Goal: Transaction & Acquisition: Purchase product/service

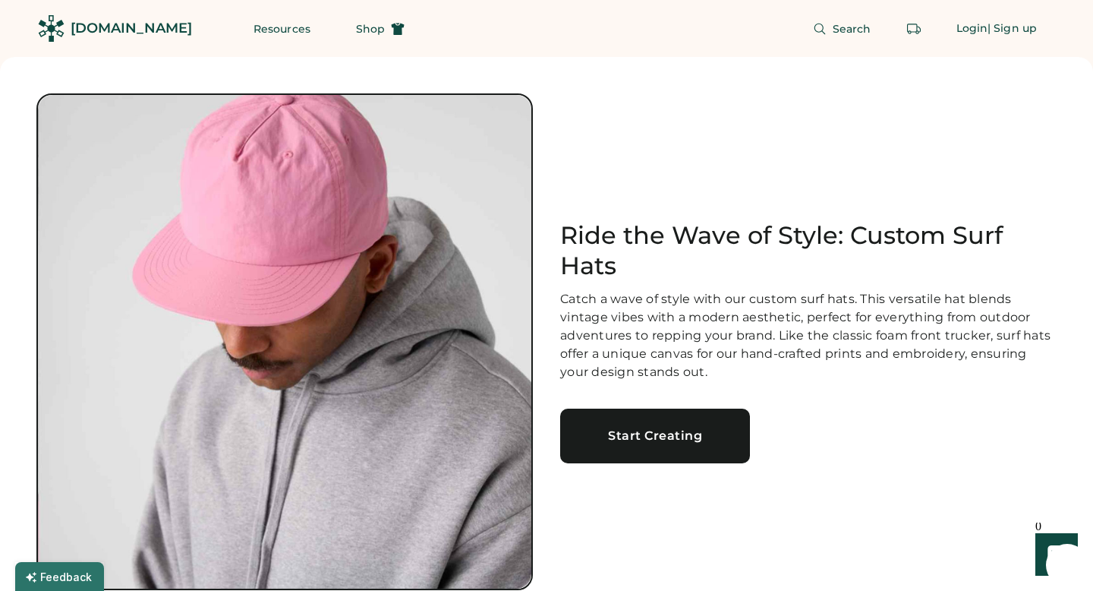
click at [653, 430] on div "Start Creating" at bounding box center [654, 436] width 153 height 12
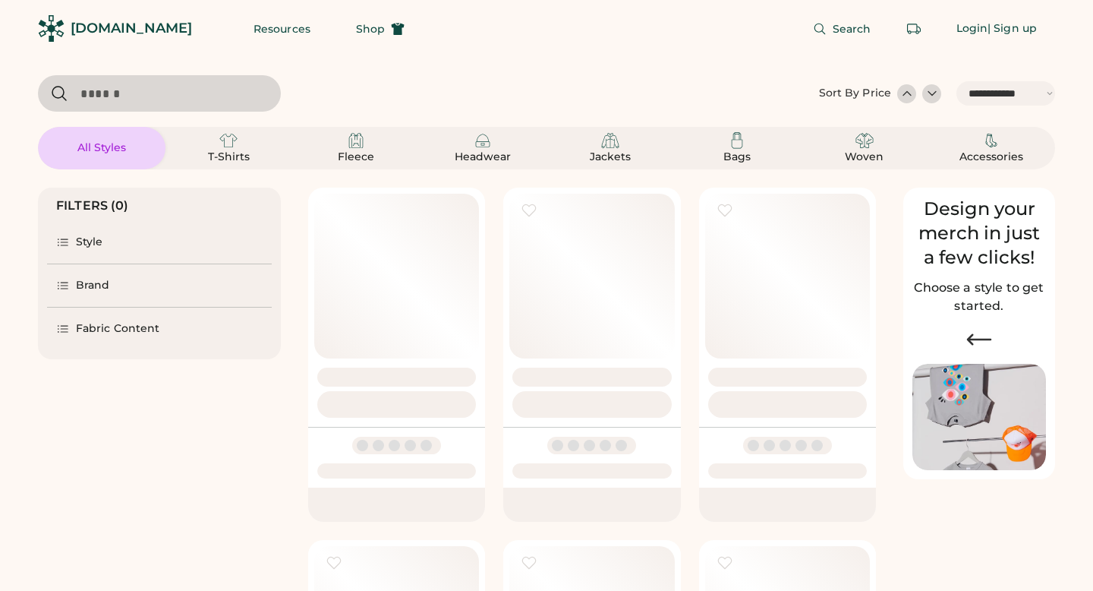
select select "*****"
select select "*"
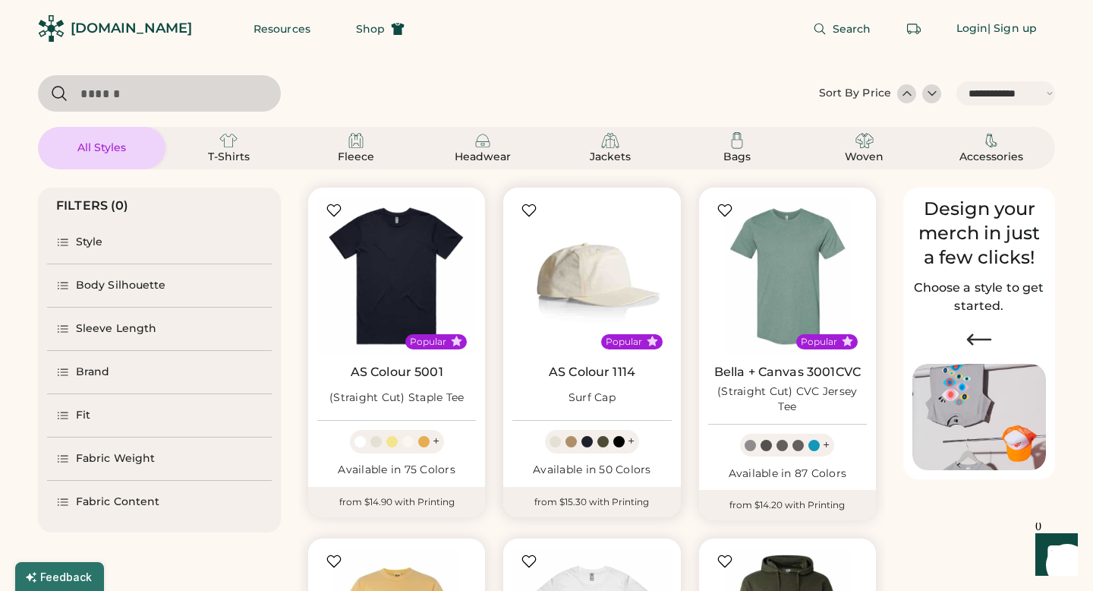
click at [591, 287] on img at bounding box center [591, 276] width 159 height 159
